Goal: Navigation & Orientation: Find specific page/section

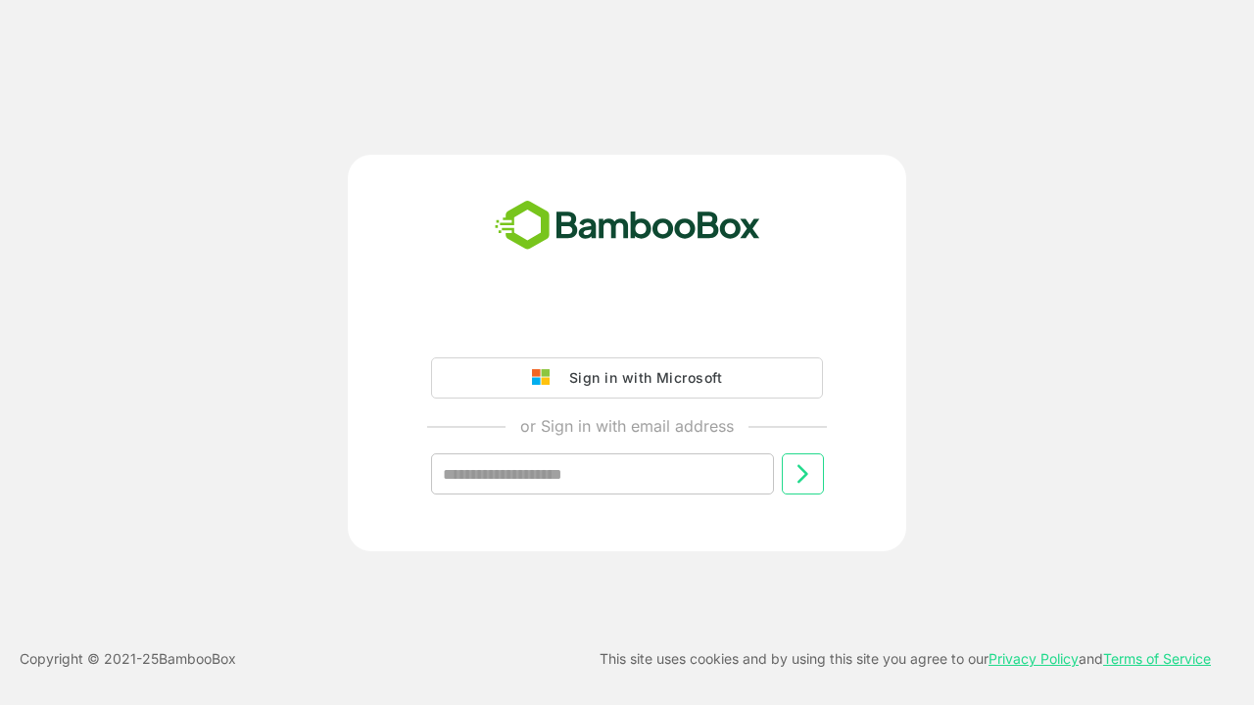
type input "**********"
click at [802, 474] on icon at bounding box center [802, 474] width 24 height 24
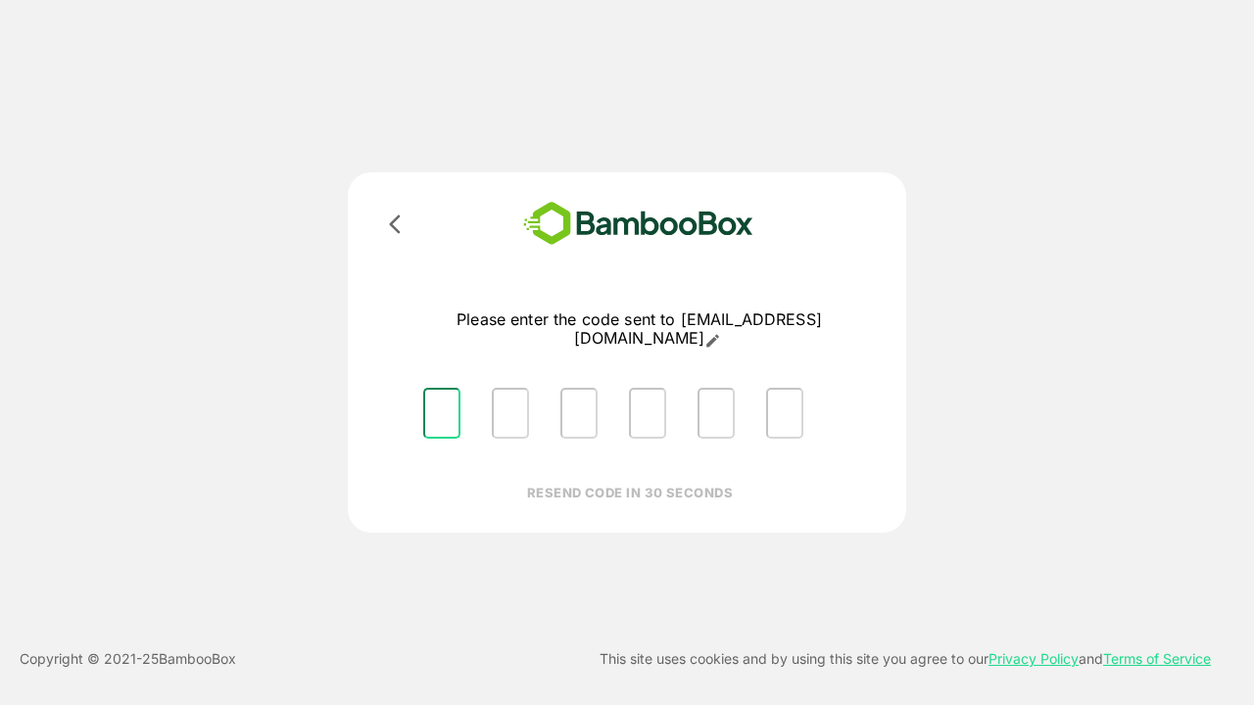
type input "*"
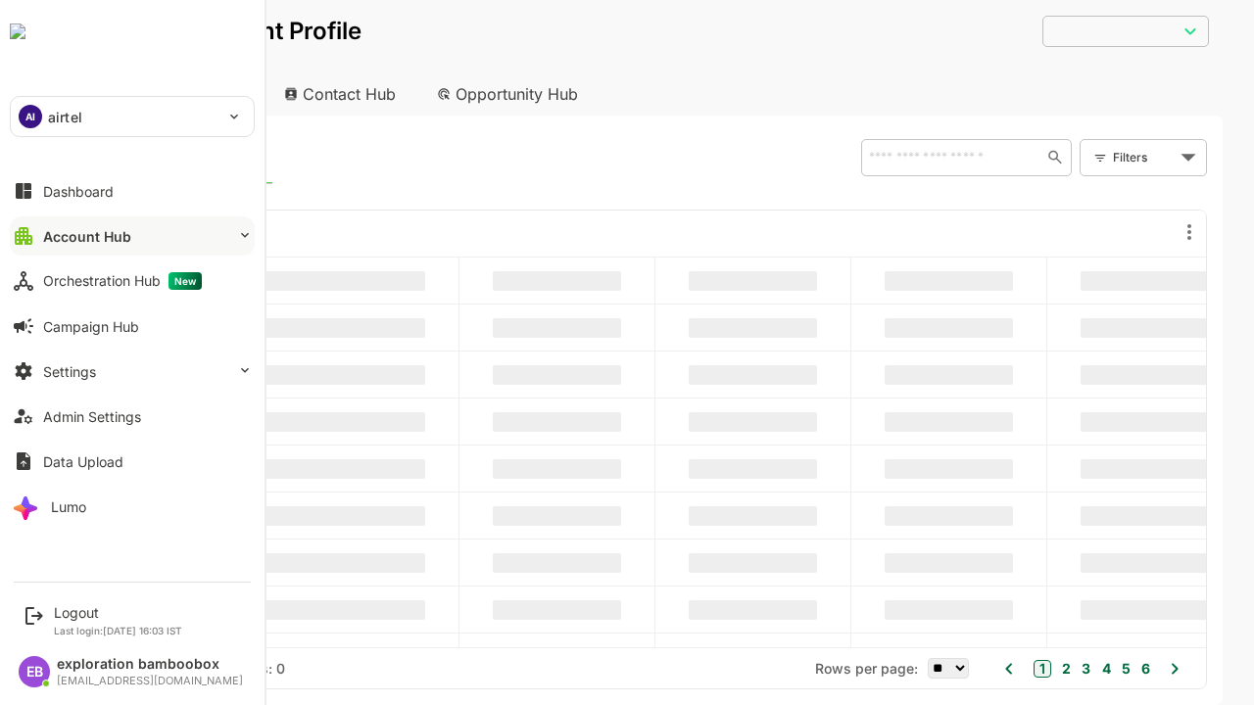
click at [131, 236] on button "Account Hub" at bounding box center [132, 235] width 245 height 39
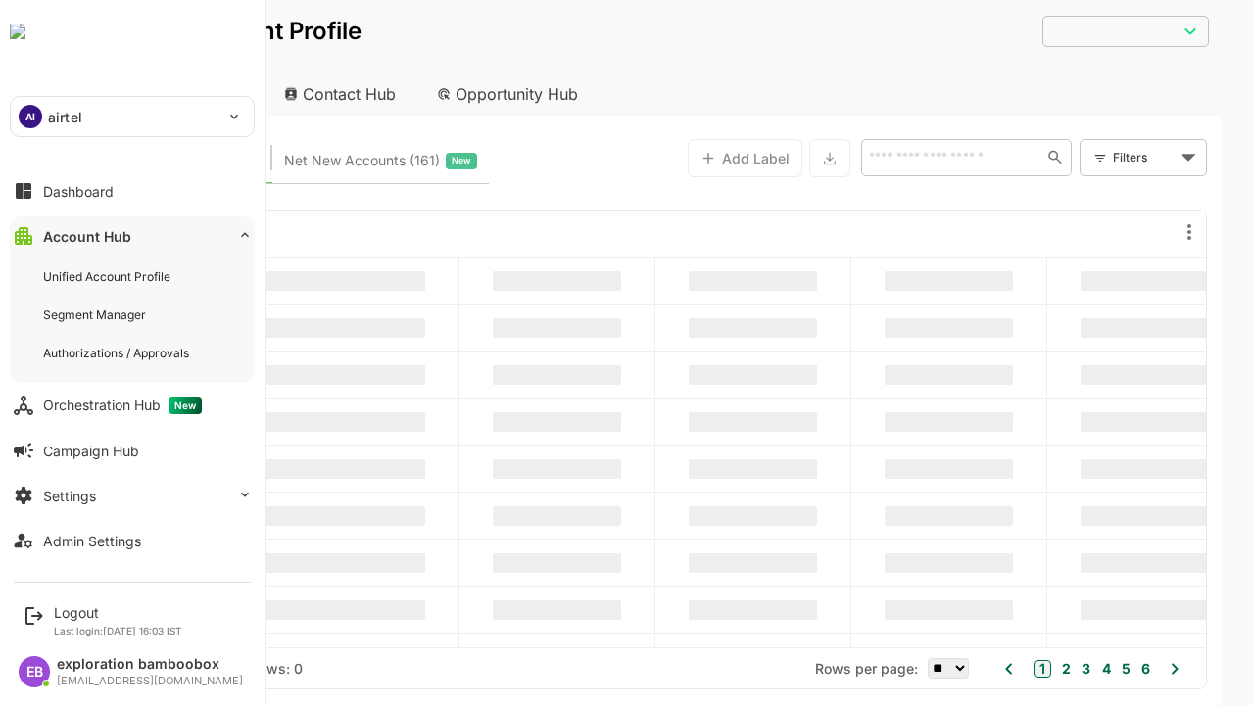
type input "**********"
click at [109, 276] on div "Unified Account Profile" at bounding box center [108, 276] width 131 height 17
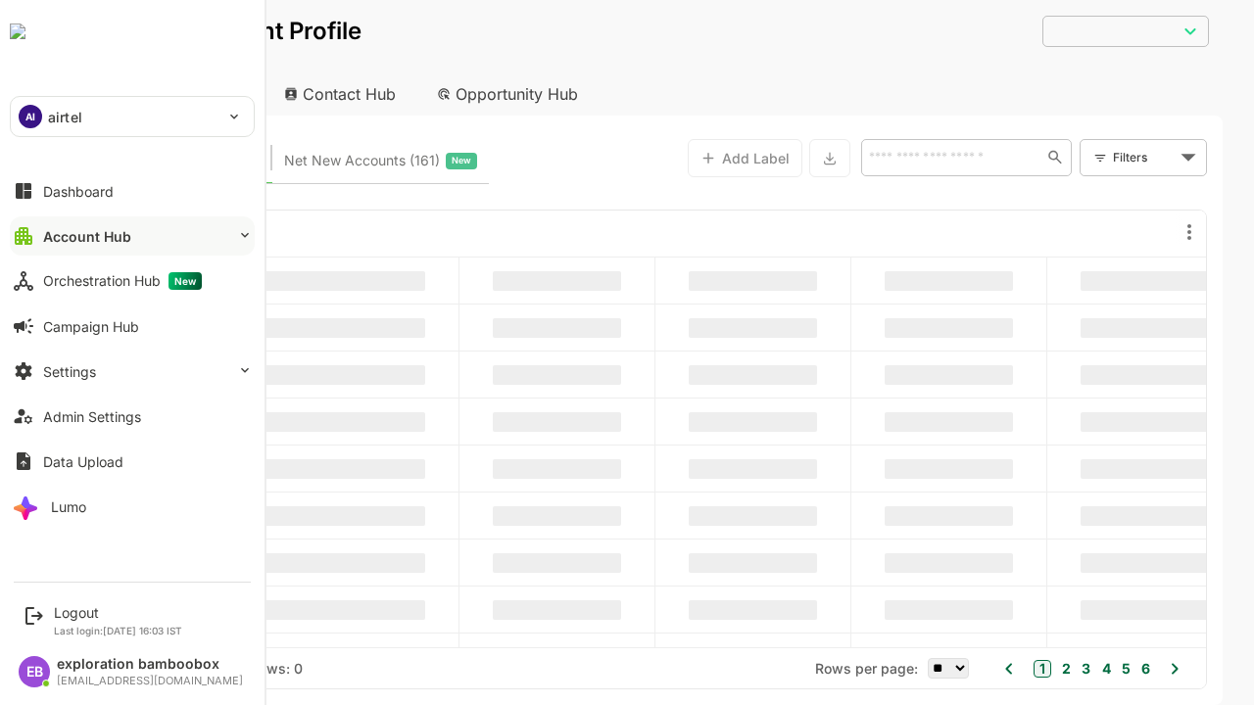
click at [131, 236] on button "Account Hub" at bounding box center [132, 235] width 245 height 39
type input "**********"
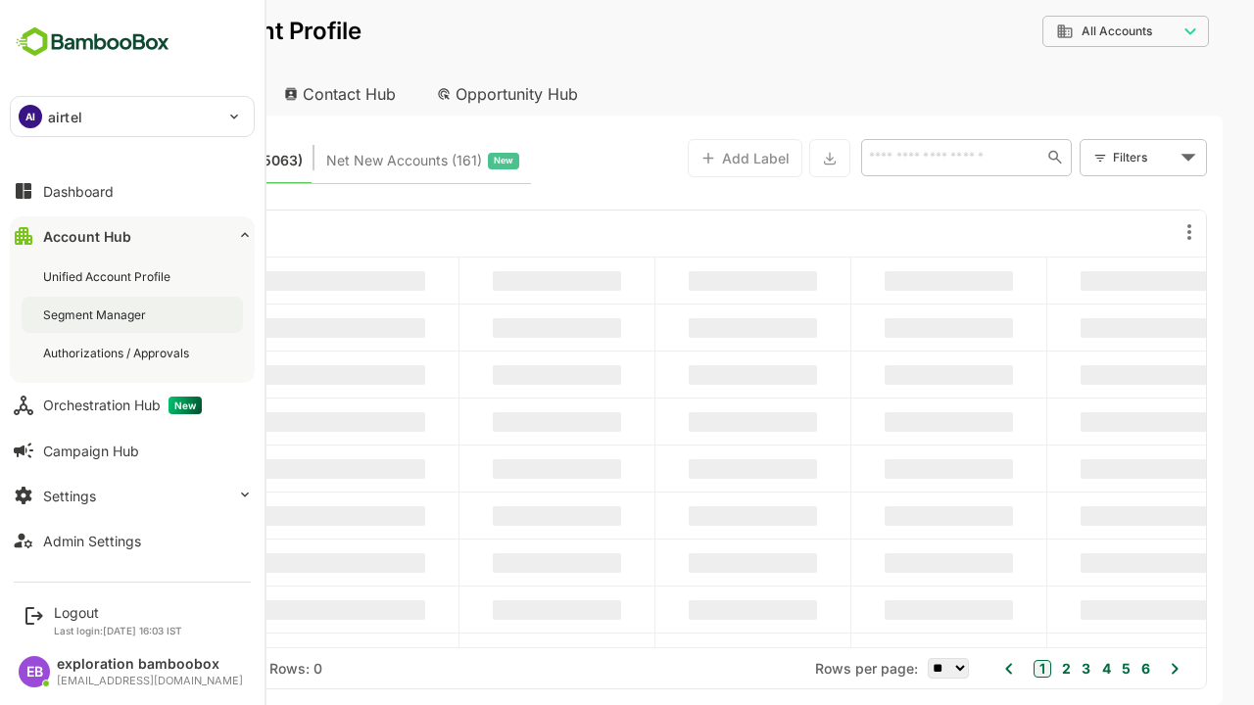
click at [96, 314] on div "Segment Manager" at bounding box center [96, 315] width 107 height 17
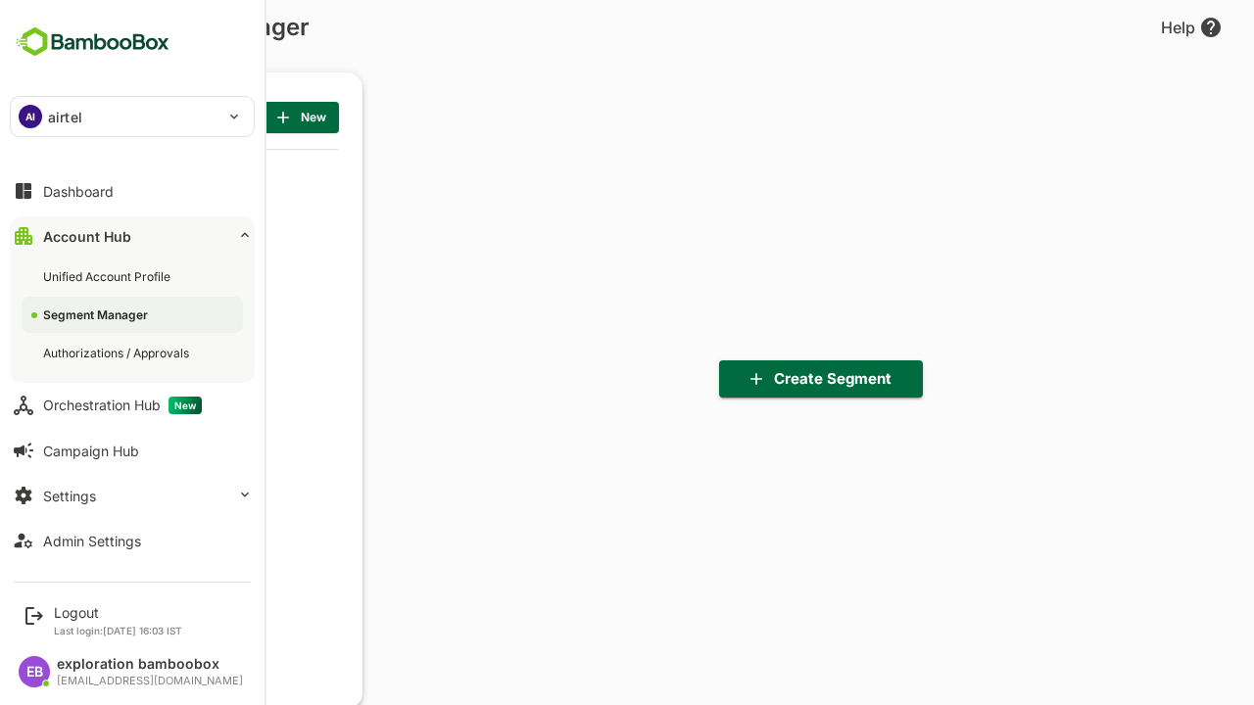
scroll to position [489, 242]
click at [118, 353] on div "Authorizations / Approvals" at bounding box center [118, 353] width 150 height 17
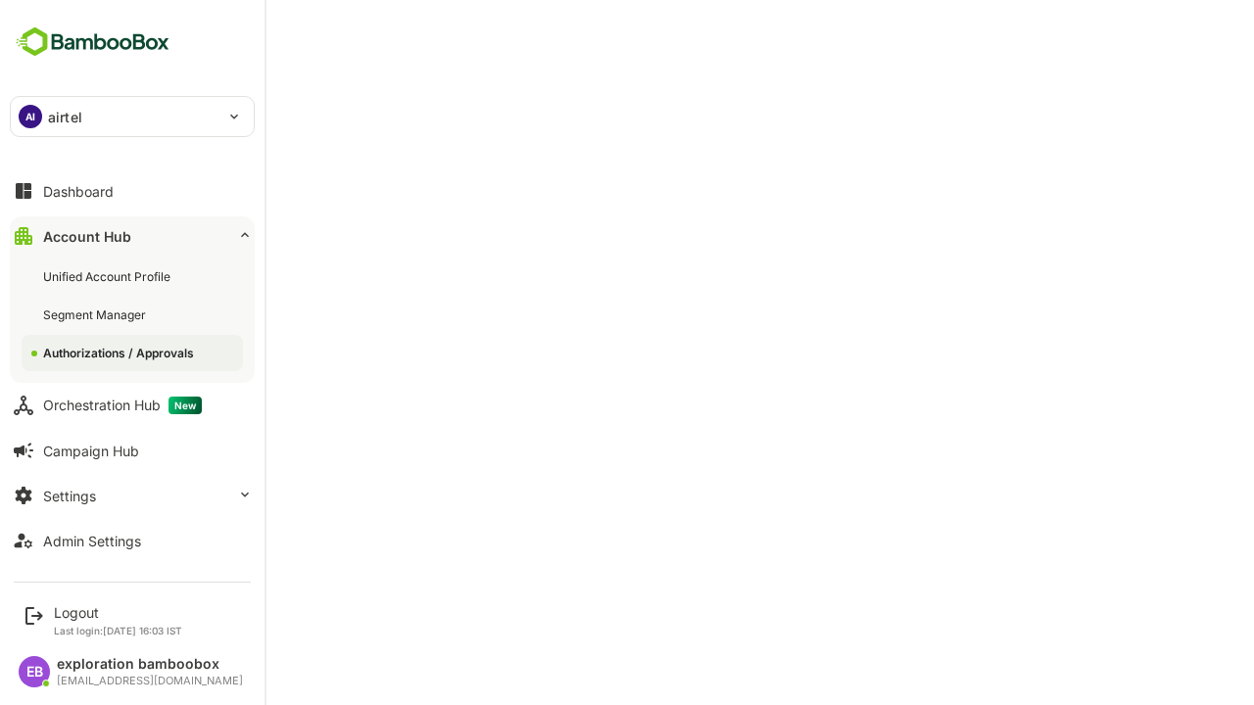
click at [131, 236] on button "Account Hub" at bounding box center [132, 235] width 245 height 39
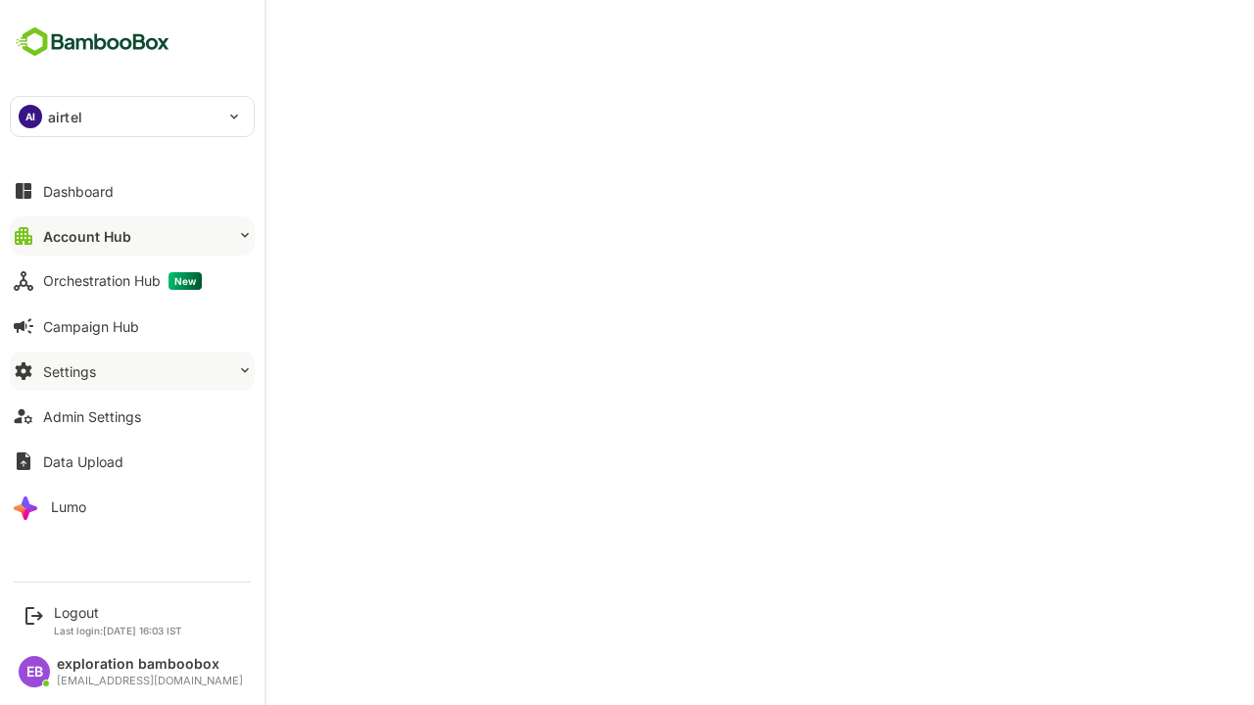
click at [131, 371] on button "Settings" at bounding box center [132, 371] width 245 height 39
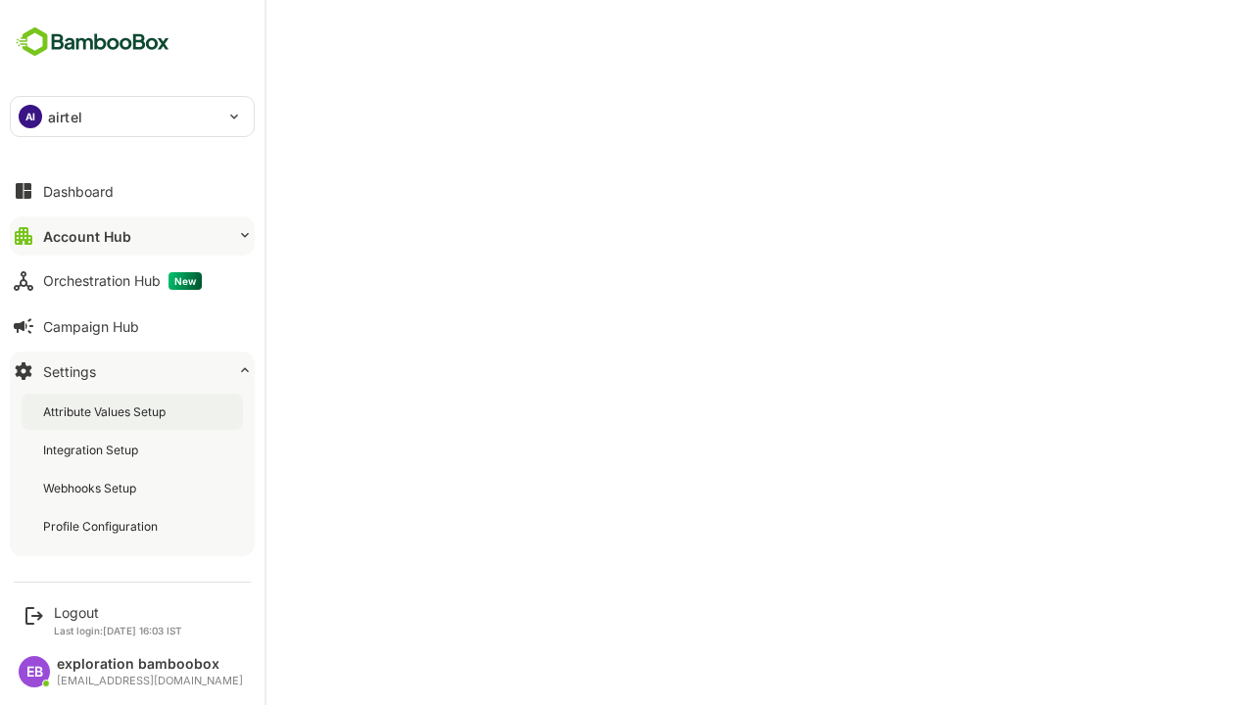
click at [107, 411] on div "Attribute Values Setup" at bounding box center [106, 411] width 126 height 17
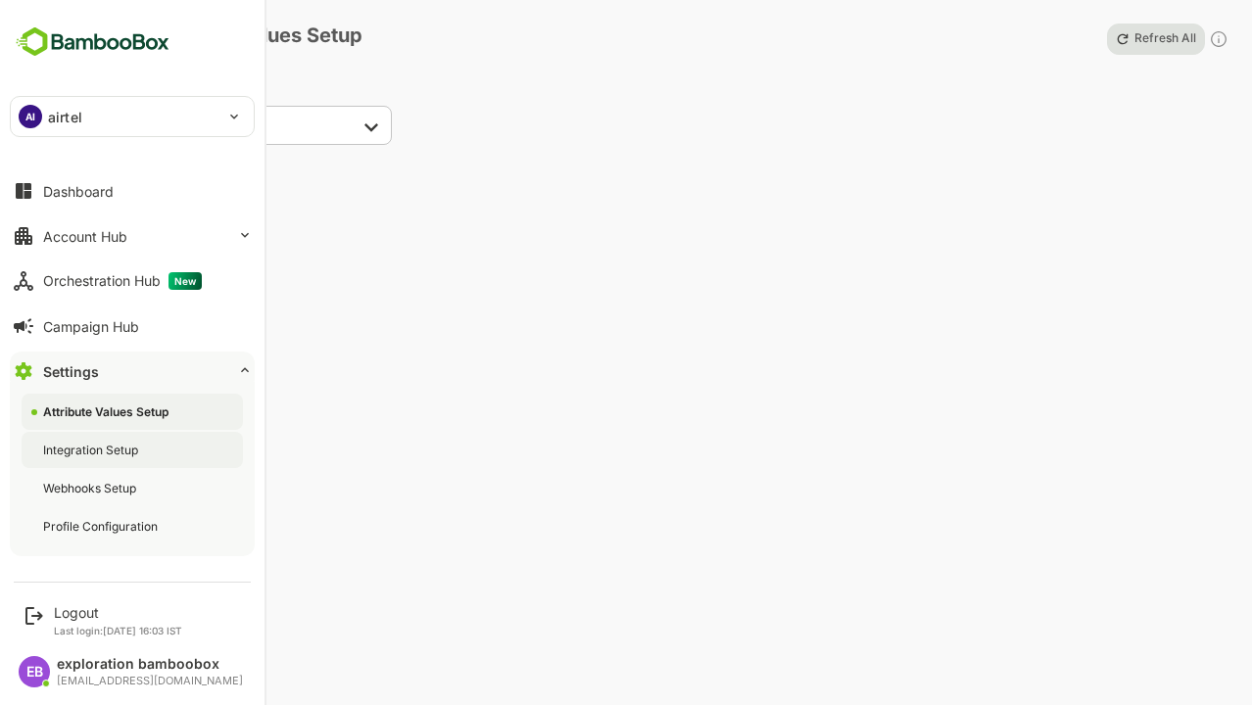
click at [92, 449] on div "Integration Setup" at bounding box center [92, 450] width 99 height 17
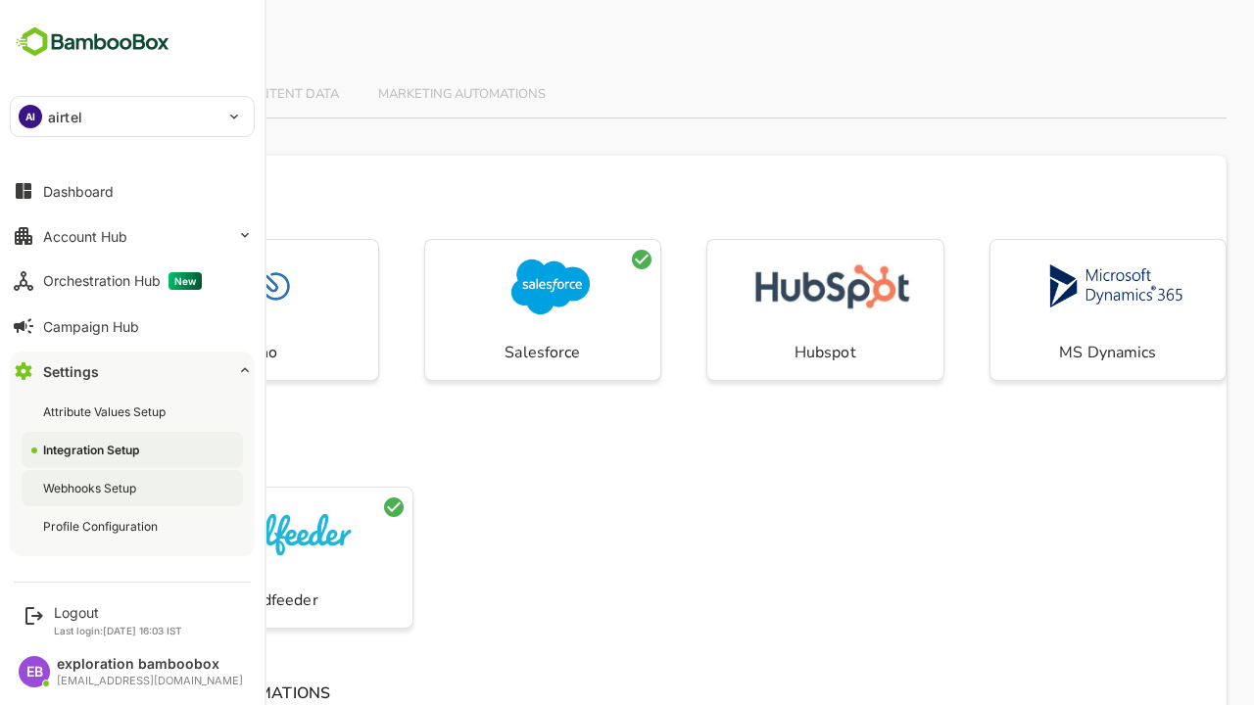
click at [92, 488] on div "Webhooks Setup" at bounding box center [91, 488] width 97 height 17
